Goal: Information Seeking & Learning: Learn about a topic

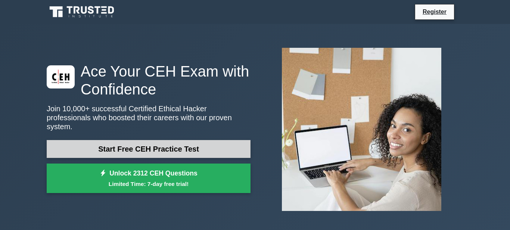
click at [183, 147] on link "Start Free CEH Practice Test" at bounding box center [149, 149] width 204 height 18
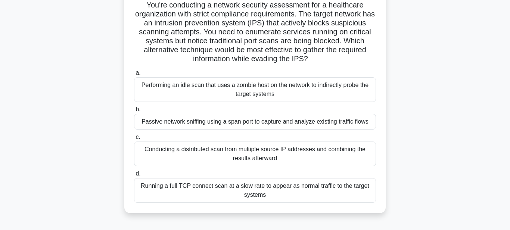
scroll to position [43, 0]
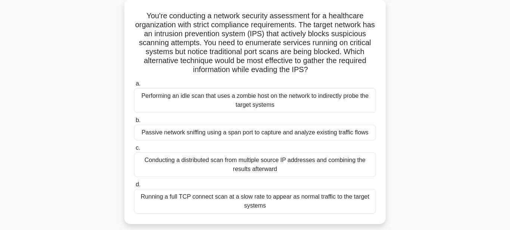
click at [216, 140] on div "Passive network sniffing using a span port to capture and analyze existing traf…" at bounding box center [255, 133] width 242 height 16
click at [134, 123] on input "b. Passive network sniffing using a span port to capture and analyze existing t…" at bounding box center [134, 120] width 0 height 5
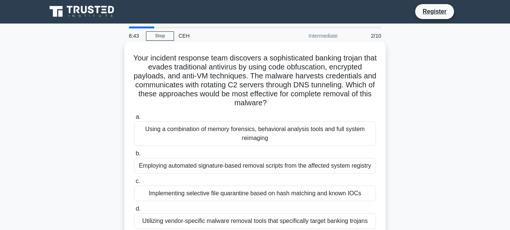
scroll to position [0, 0]
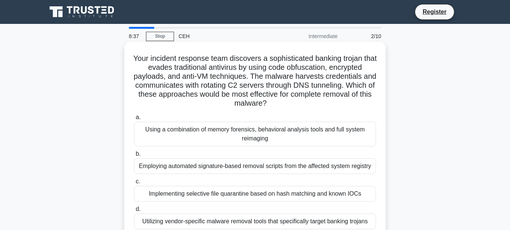
click at [225, 142] on div "Using a combination of memory forensics, behavioral analysis tools and full sys…" at bounding box center [255, 134] width 242 height 25
click at [134, 120] on input "a. Using a combination of memory forensics, behavioral analysis tools and full …" at bounding box center [134, 117] width 0 height 5
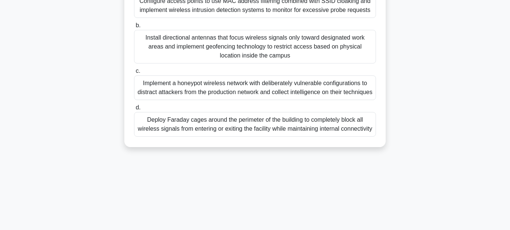
click at [231, 137] on div "Deploy Faraday cages around the perimeter of the building to completely block a…" at bounding box center [255, 124] width 242 height 25
click at [134, 110] on input "d. Deploy Faraday cages around the perimeter of the building to completely bloc…" at bounding box center [134, 107] width 0 height 5
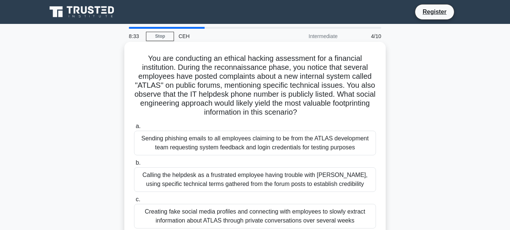
click at [240, 192] on div "Calling the helpdesk as a frustrated employee having trouble with ATLAS, using …" at bounding box center [255, 179] width 242 height 25
click at [134, 165] on input "b. Calling the helpdesk as a frustrated employee having trouble with ATLAS, usi…" at bounding box center [134, 162] width 0 height 5
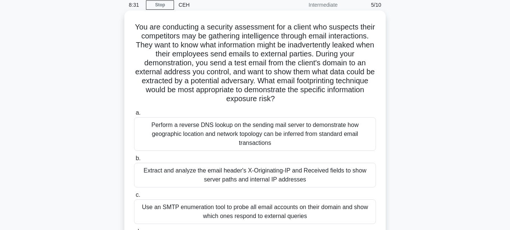
scroll to position [3, 0]
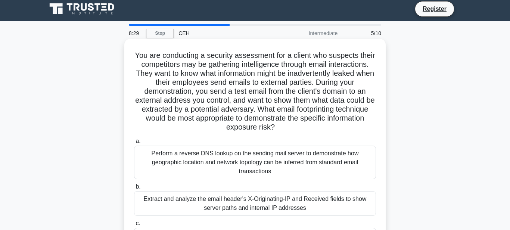
drag, startPoint x: 252, startPoint y: 155, endPoint x: 249, endPoint y: 174, distance: 19.6
click at [219, 166] on div "Perform a reverse DNS lookup on the sending mail server to demonstrate how geog…" at bounding box center [255, 163] width 242 height 34
click at [134, 144] on input "a. Perform a reverse DNS lookup on the sending mail server to demonstrate how g…" at bounding box center [134, 141] width 0 height 5
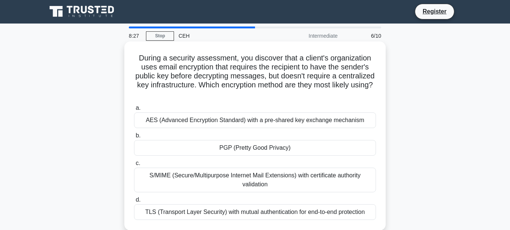
scroll to position [0, 0]
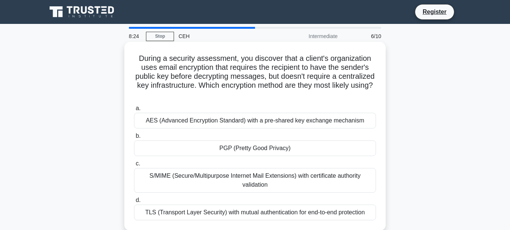
click at [259, 220] on div "TLS (Transport Layer Security) with mutual authentication for end-to-end protec…" at bounding box center [255, 213] width 242 height 16
click at [134, 203] on input "d. TLS (Transport Layer Security) with mutual authentication for end-to-end pro…" at bounding box center [134, 200] width 0 height 5
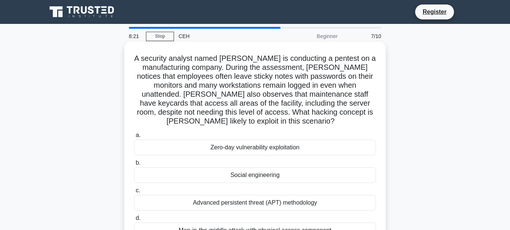
click at [241, 146] on div "Zero-day vulnerability exploitation" at bounding box center [255, 148] width 242 height 16
click at [134, 138] on input "a. Zero-day vulnerability exploitation" at bounding box center [134, 135] width 0 height 5
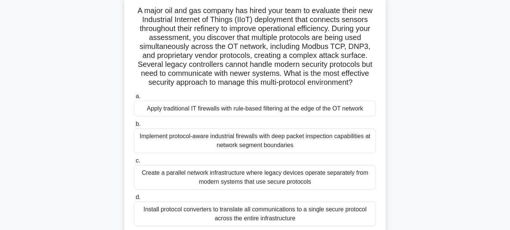
scroll to position [85, 0]
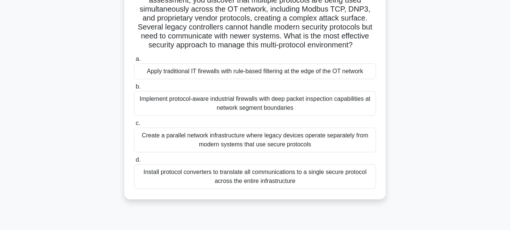
click at [247, 152] on div "Create a parallel network infrastructure where legacy devices operate separatel…" at bounding box center [255, 140] width 242 height 25
click at [134, 126] on input "c. Create a parallel network infrastructure where legacy devices operate separa…" at bounding box center [134, 123] width 0 height 5
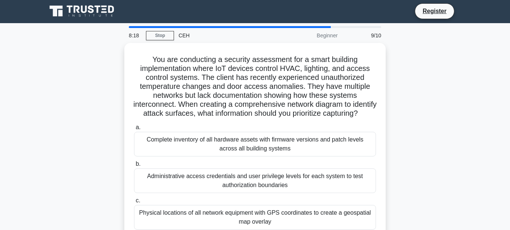
scroll to position [0, 0]
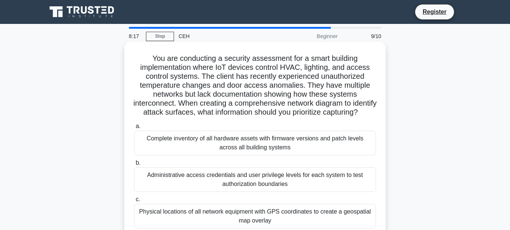
click at [259, 178] on div "Administrative access credentials and user privilege levels for each system to …" at bounding box center [255, 179] width 242 height 25
click at [134, 165] on input "b. Administrative access credentials and user privilege levels for each system …" at bounding box center [134, 162] width 0 height 5
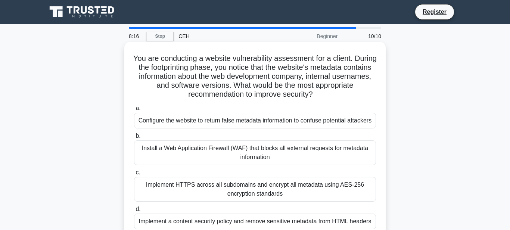
click at [256, 165] on div "Install a Web Application Firewall (WAF) that blocks all external requests for …" at bounding box center [255, 152] width 242 height 25
click at [134, 138] on input "b. Install a Web Application Firewall (WAF) that blocks all external requests f…" at bounding box center [134, 136] width 0 height 5
radio input "true"
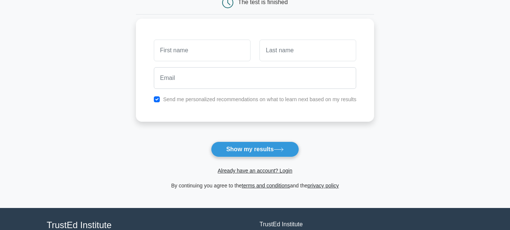
scroll to position [85, 0]
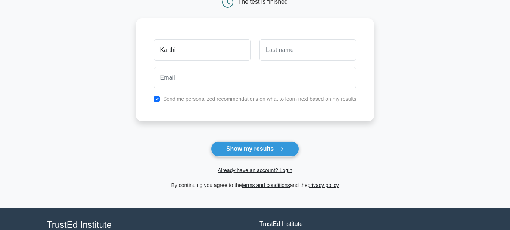
type input "Karthi"
click at [306, 58] on input "text" at bounding box center [307, 50] width 97 height 22
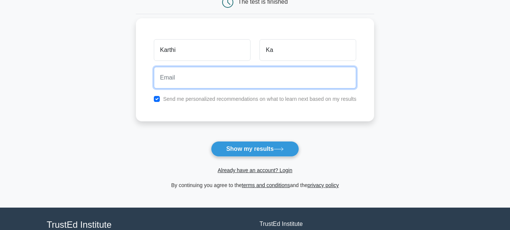
click at [227, 85] on input "email" at bounding box center [255, 78] width 203 height 22
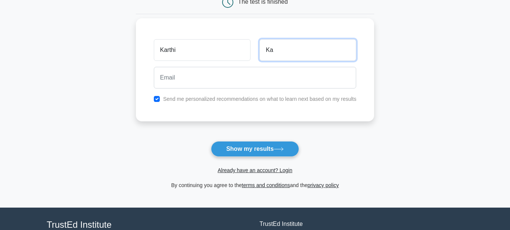
click at [287, 53] on input "Ka" at bounding box center [307, 50] width 97 height 22
type input "K"
type input "ck"
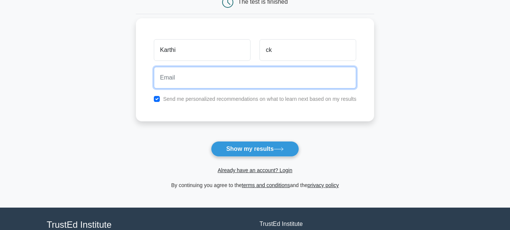
click at [204, 83] on input "email" at bounding box center [255, 78] width 203 height 22
type input "k"
type input "beaulahgifta08@gmail.com"
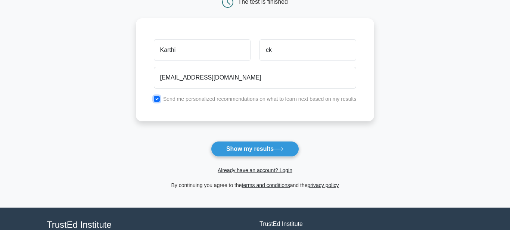
click at [154, 99] on input "checkbox" at bounding box center [157, 99] width 6 height 6
checkbox input "false"
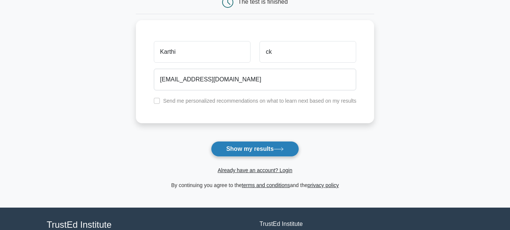
click at [240, 148] on button "Show my results" at bounding box center [255, 149] width 88 height 16
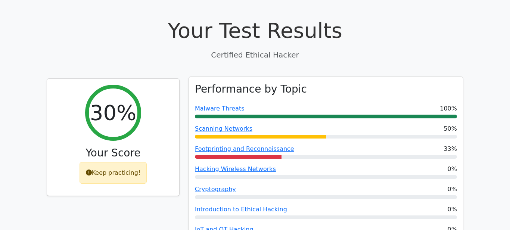
scroll to position [255, 0]
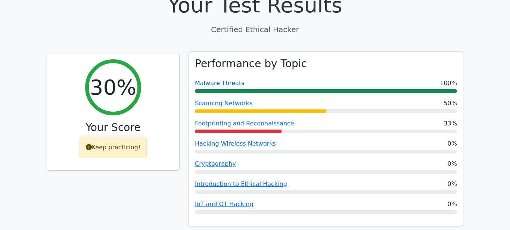
click at [230, 79] on link "Malware Threats" at bounding box center [220, 82] width 50 height 7
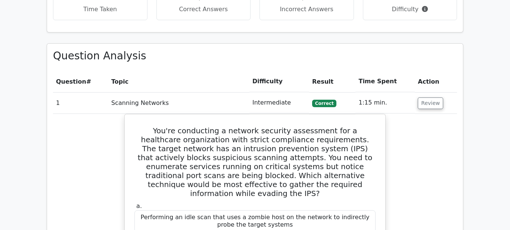
scroll to position [553, 0]
